Goal: Task Accomplishment & Management: Manage account settings

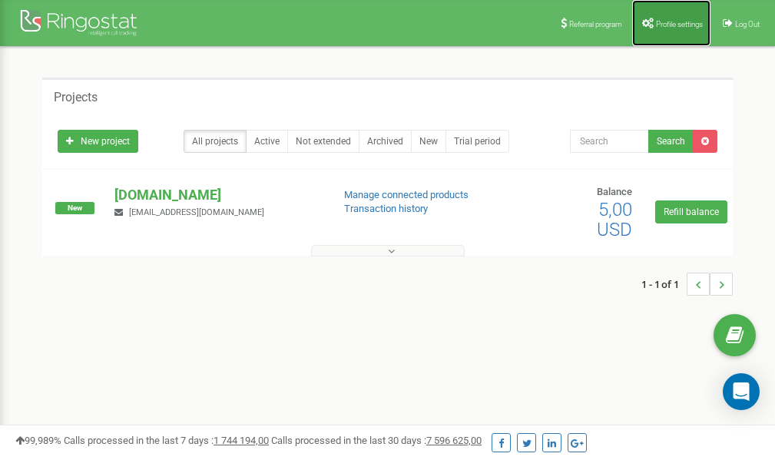
click at [674, 22] on span "Profile settings" at bounding box center [679, 24] width 47 height 8
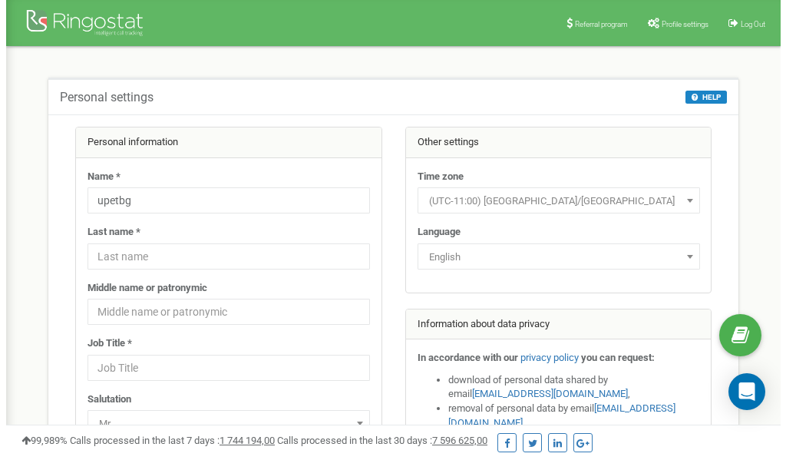
scroll to position [77, 0]
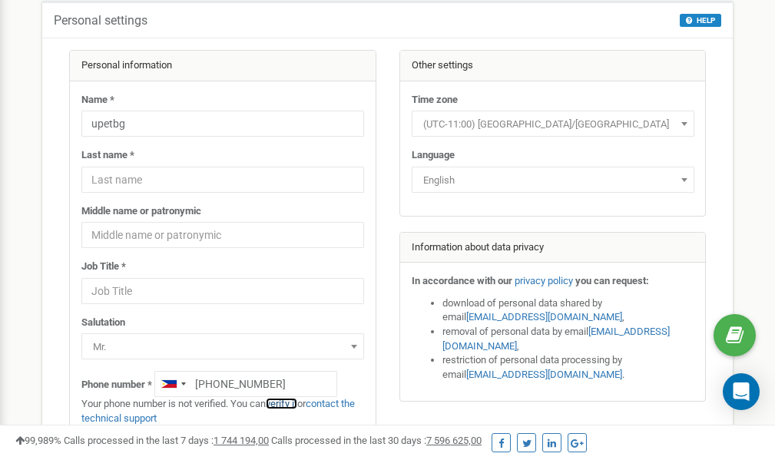
click at [291, 403] on link "verify it" at bounding box center [281, 404] width 31 height 12
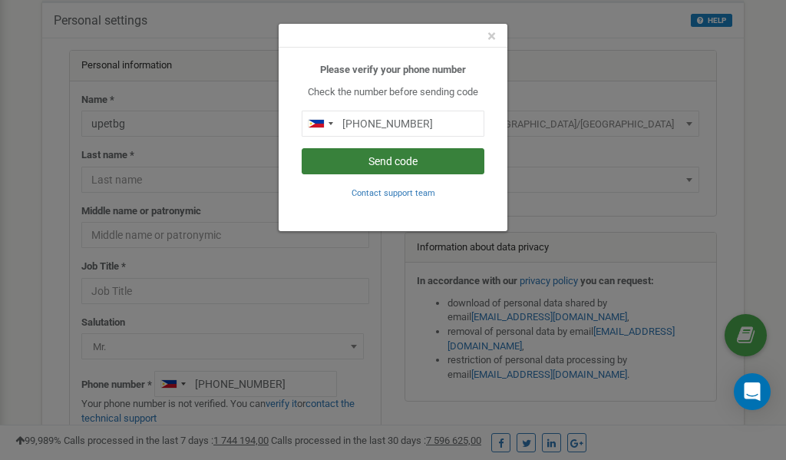
click at [386, 162] on button "Send code" at bounding box center [393, 161] width 183 height 26
